Goal: Information Seeking & Learning: Get advice/opinions

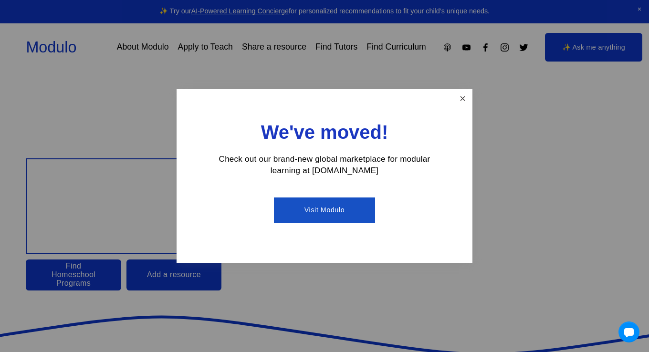
click at [462, 94] on link "Close" at bounding box center [462, 99] width 17 height 17
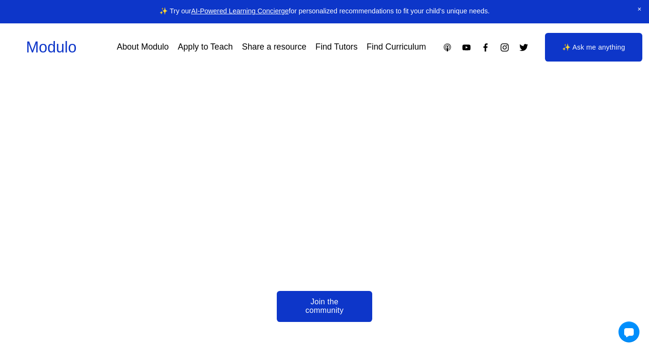
scroll to position [2162, 0]
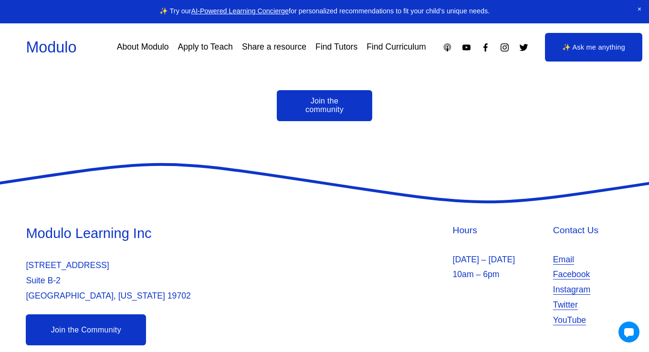
click at [337, 45] on link "Find Tutors" at bounding box center [336, 47] width 42 height 17
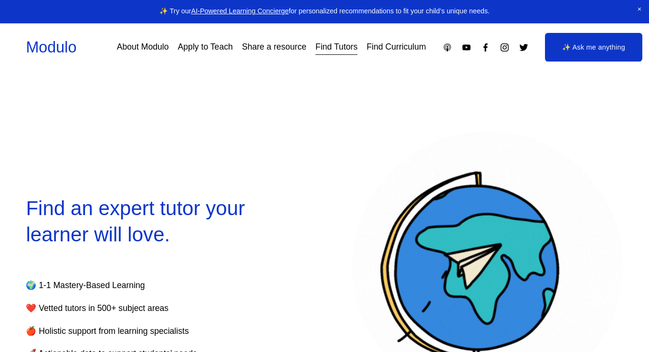
select select "**"
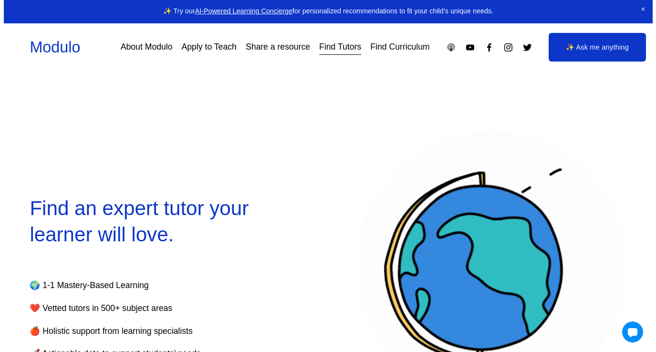
scroll to position [191, 0]
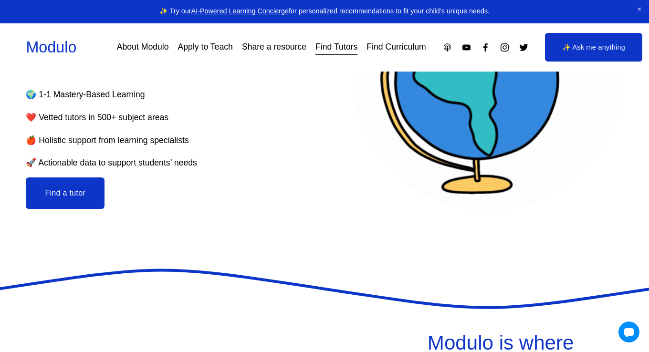
drag, startPoint x: 66, startPoint y: 199, endPoint x: 119, endPoint y: 213, distance: 54.9
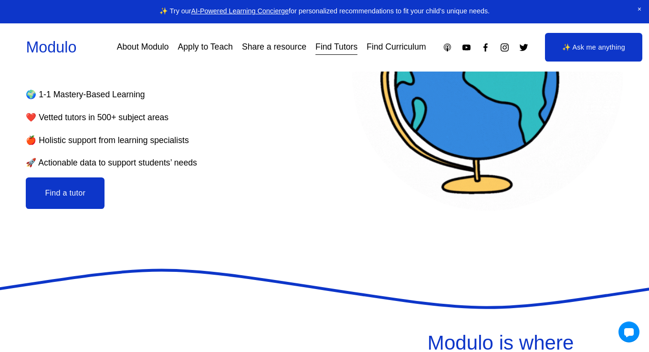
click at [66, 199] on button "Find a tutor" at bounding box center [65, 193] width 79 height 31
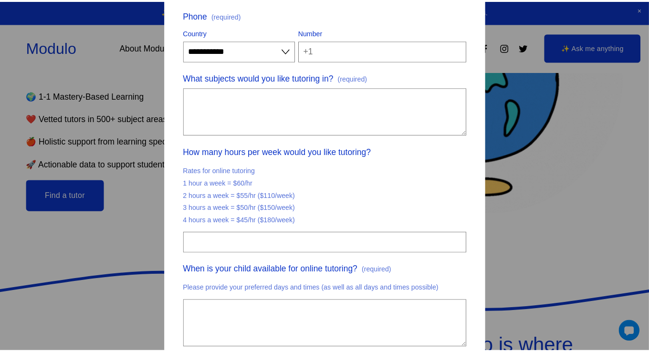
scroll to position [0, 0]
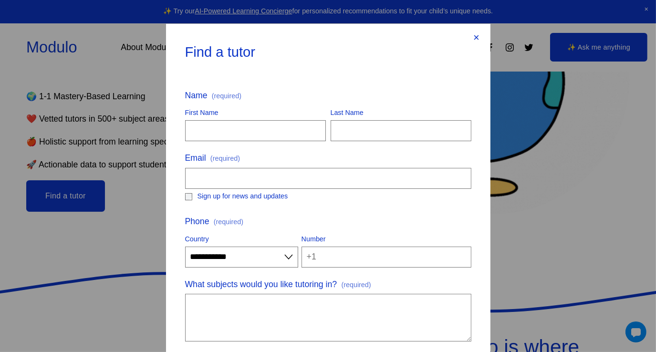
click at [471, 39] on div "×" at bounding box center [476, 37] width 10 height 10
